Goal: Transaction & Acquisition: Book appointment/travel/reservation

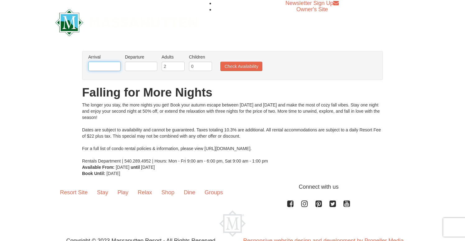
click at [107, 66] on input "text" at bounding box center [104, 66] width 32 height 9
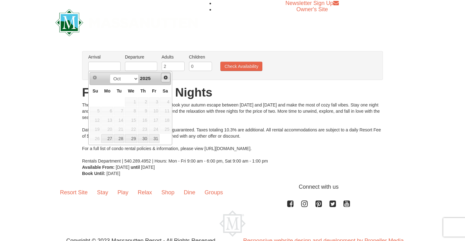
click at [167, 78] on span "Next" at bounding box center [165, 77] width 5 height 5
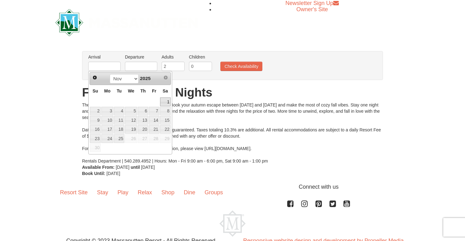
click at [166, 102] on link "1" at bounding box center [165, 101] width 11 height 9
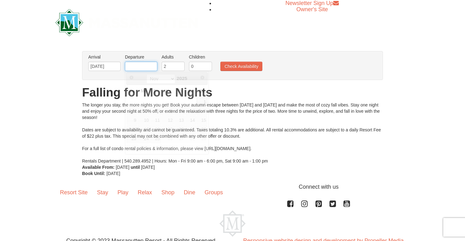
click at [140, 69] on input "text" at bounding box center [141, 66] width 32 height 9
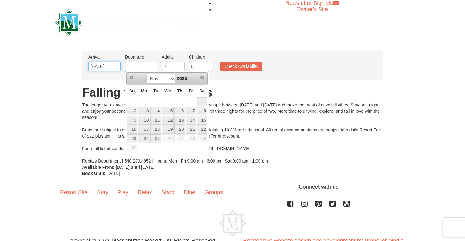
click at [106, 70] on input "11/01/2025" at bounding box center [104, 66] width 32 height 9
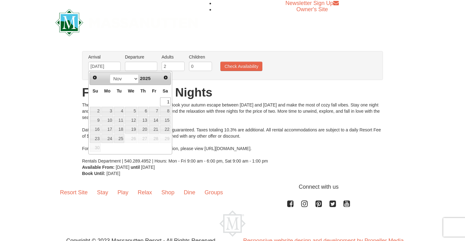
click at [90, 77] on div "Prev Next Oct Nov Dec 2025" at bounding box center [130, 78] width 81 height 12
click at [94, 77] on span "Prev" at bounding box center [94, 77] width 5 height 5
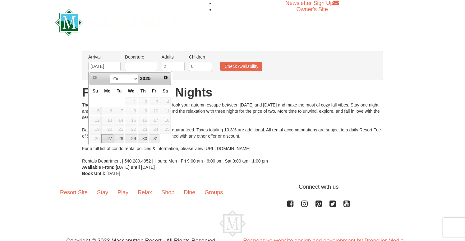
click at [155, 140] on link "31" at bounding box center [154, 138] width 11 height 9
type input "[DATE]"
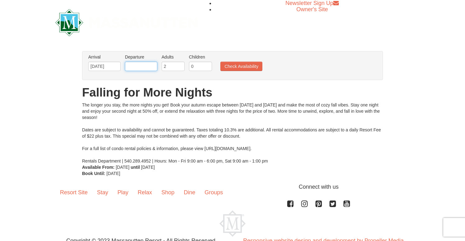
click at [139, 67] on input "text" at bounding box center [141, 66] width 32 height 9
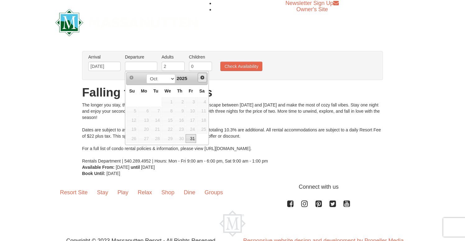
click at [202, 75] on span "Next" at bounding box center [202, 77] width 5 height 5
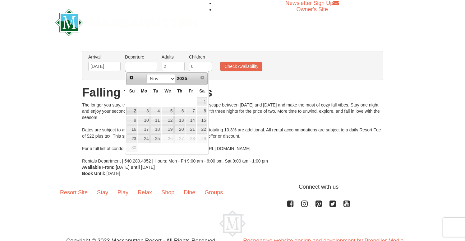
click at [132, 110] on link "2" at bounding box center [131, 111] width 11 height 9
type input "[DATE]"
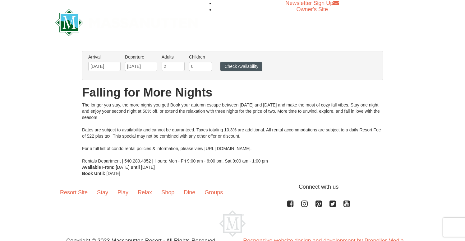
click at [233, 67] on button "Check Availability" at bounding box center [241, 66] width 42 height 9
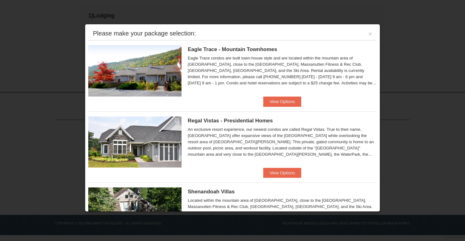
scroll to position [2, 0]
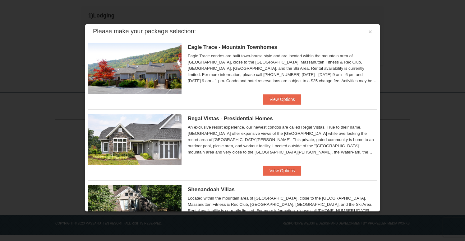
click at [155, 69] on img at bounding box center [134, 68] width 93 height 51
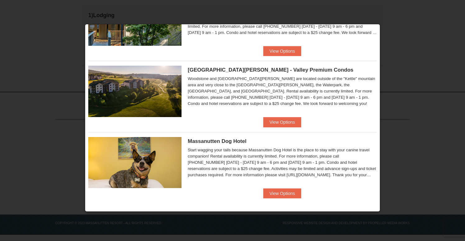
scroll to position [166, 0]
click at [281, 120] on button "View Options" at bounding box center [282, 122] width 38 height 10
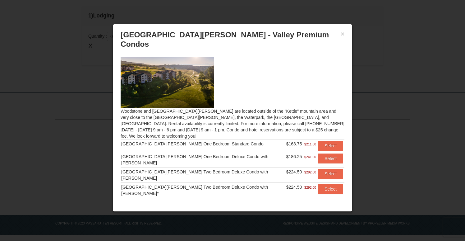
click at [187, 87] on img at bounding box center [167, 82] width 93 height 51
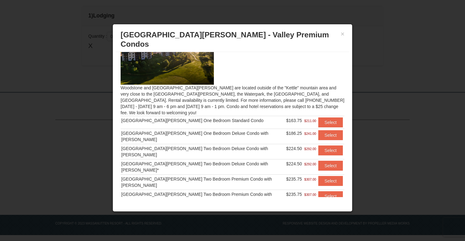
click at [345, 34] on div "× Woodstone Meadows - Valley Premium Condos" at bounding box center [232, 39] width 233 height 25
click at [341, 34] on button "×" at bounding box center [343, 34] width 4 height 6
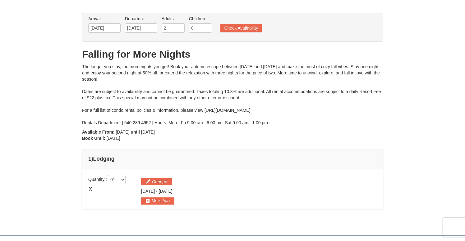
scroll to position [15, 0]
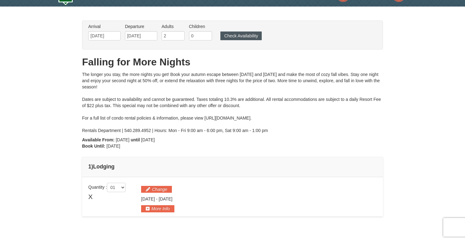
click at [238, 34] on button "Check Availability" at bounding box center [240, 35] width 41 height 9
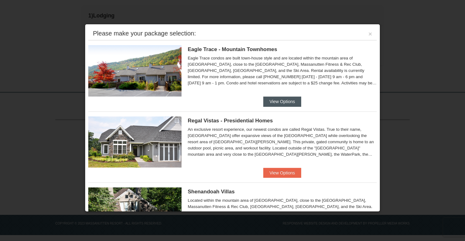
click at [289, 99] on button "View Options" at bounding box center [282, 101] width 38 height 10
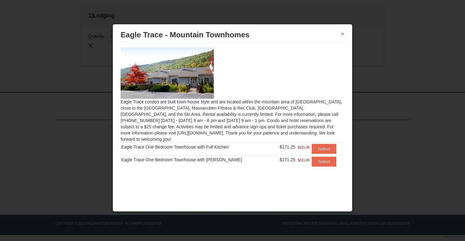
click at [341, 37] on button "×" at bounding box center [343, 34] width 4 height 6
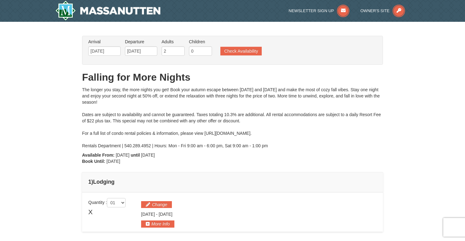
scroll to position [0, 0]
click at [235, 44] on ul "Arrival Please format dates MM/DD/YYYY Please format dates MM/DD/YYYY [DATE] De…" at bounding box center [229, 49] width 285 height 20
click at [236, 52] on button "Check Availability" at bounding box center [240, 51] width 41 height 9
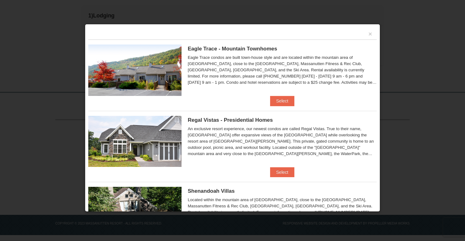
scroll to position [8, 0]
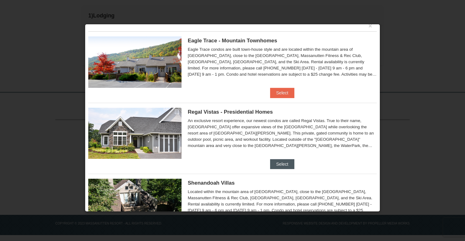
click at [280, 165] on button "Select" at bounding box center [282, 164] width 25 height 10
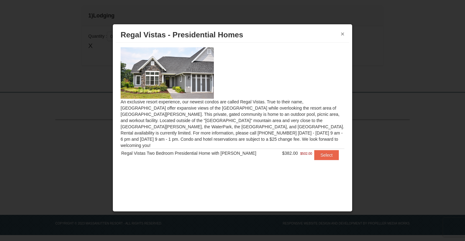
click at [343, 32] on button "×" at bounding box center [343, 34] width 4 height 6
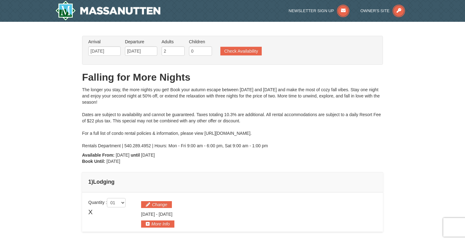
scroll to position [0, 0]
click at [227, 51] on button "Check Availability" at bounding box center [240, 51] width 41 height 9
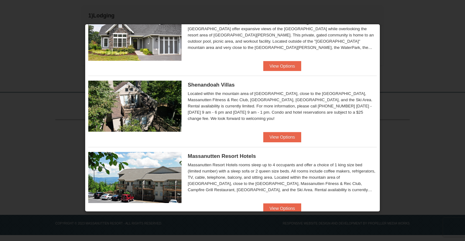
scroll to position [110, 0]
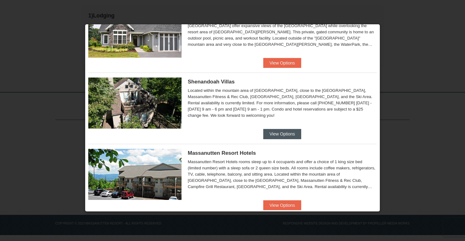
click at [282, 136] on button "View Options" at bounding box center [282, 134] width 38 height 10
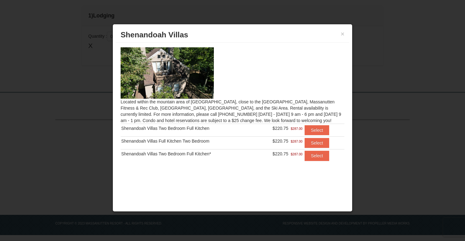
click at [344, 32] on div "× Shenandoah Villas" at bounding box center [232, 34] width 233 height 15
click at [342, 37] on button "×" at bounding box center [343, 34] width 4 height 6
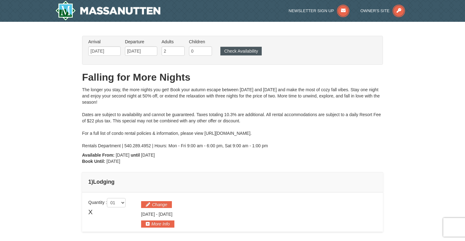
scroll to position [0, 0]
click at [247, 47] on button "Check Availability" at bounding box center [240, 51] width 41 height 9
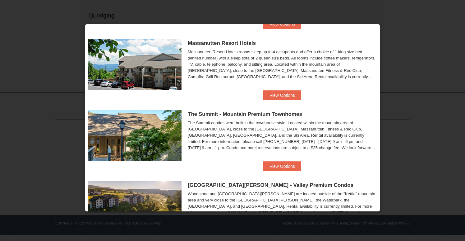
scroll to position [220, 0]
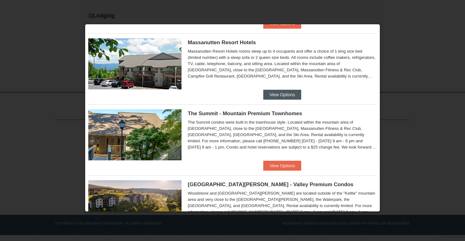
click at [276, 91] on button "View Options" at bounding box center [282, 95] width 38 height 10
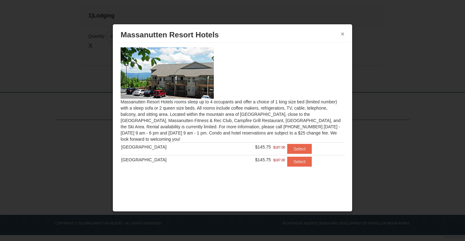
click at [341, 36] on button "×" at bounding box center [343, 34] width 4 height 6
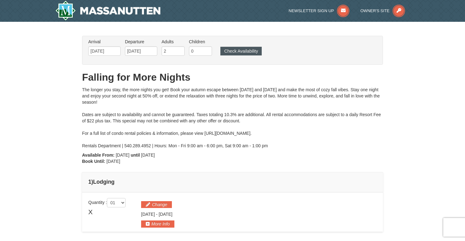
scroll to position [0, 0]
click at [248, 51] on button "Check Availability" at bounding box center [240, 51] width 41 height 9
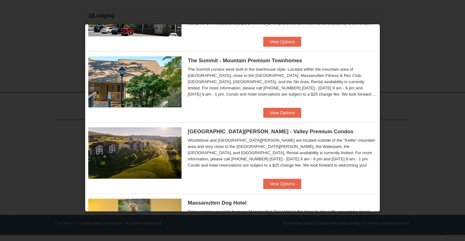
scroll to position [288, 0]
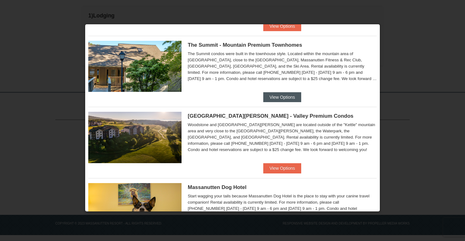
click at [274, 95] on button "View Options" at bounding box center [282, 97] width 38 height 10
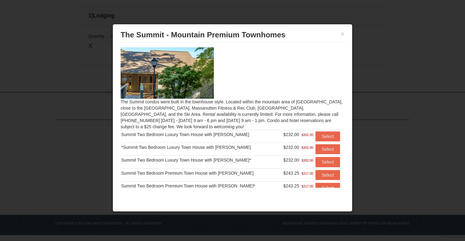
click at [347, 35] on div "× The Summit - Mountain Premium Townhomes" at bounding box center [232, 34] width 233 height 15
click at [344, 35] on div "× The Summit - Mountain Premium Townhomes" at bounding box center [232, 34] width 233 height 15
click at [342, 34] on button "×" at bounding box center [343, 34] width 4 height 6
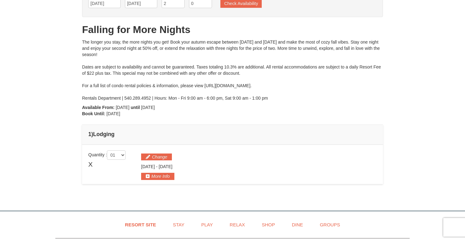
scroll to position [8, 0]
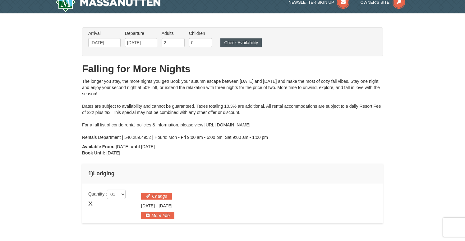
click at [245, 42] on button "Check Availability" at bounding box center [240, 42] width 41 height 9
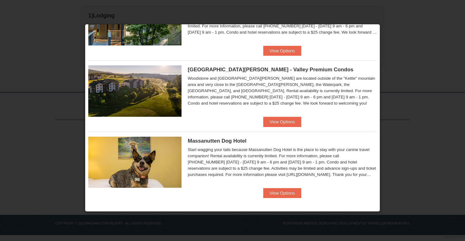
scroll to position [334, 0]
click at [283, 120] on button "View Options" at bounding box center [282, 122] width 38 height 10
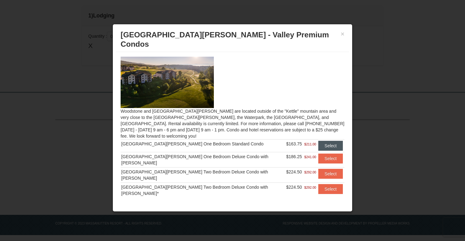
click at [326, 140] on button "Select" at bounding box center [330, 145] width 25 height 10
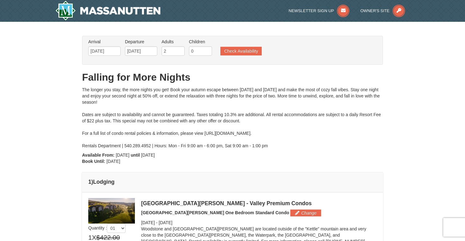
scroll to position [0, 0]
